Goal: Information Seeking & Learning: Learn about a topic

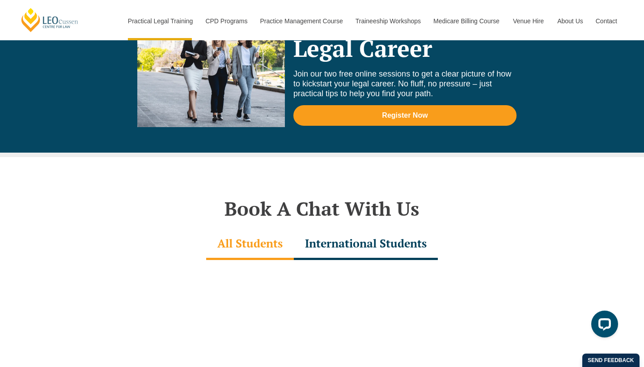
scroll to position [2437, 0]
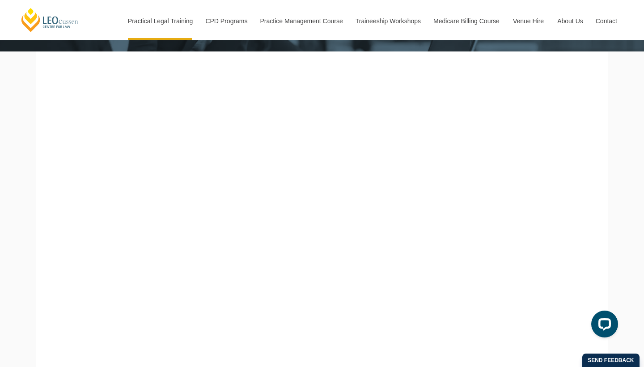
scroll to position [229, 0]
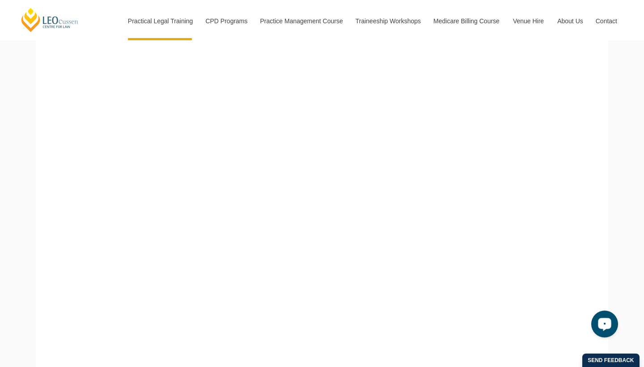
click at [597, 324] on button "Open LiveChat chat widget" at bounding box center [604, 323] width 27 height 27
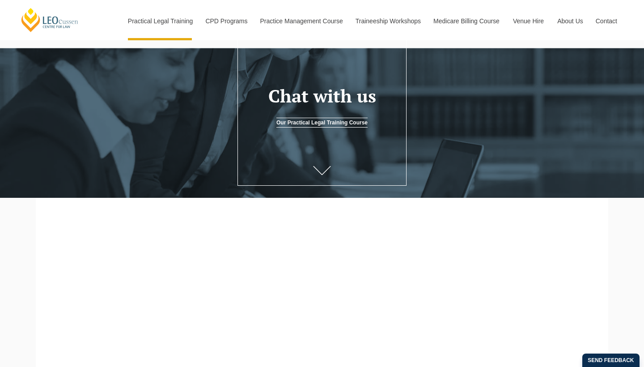
scroll to position [30, 0]
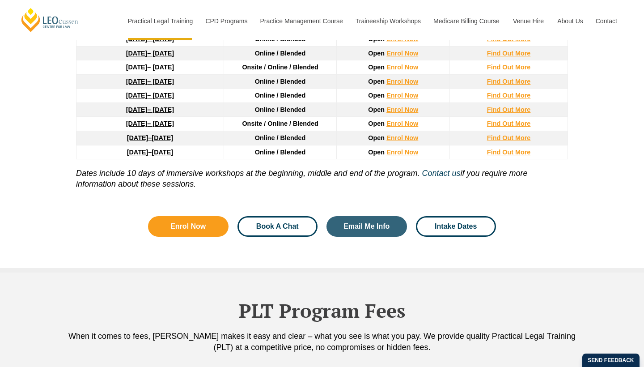
scroll to position [1301, 0]
